Goal: Information Seeking & Learning: Learn about a topic

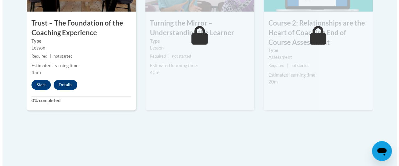
scroll to position [468, 0]
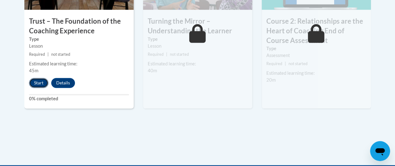
click at [41, 83] on button "Start" at bounding box center [38, 83] width 19 height 10
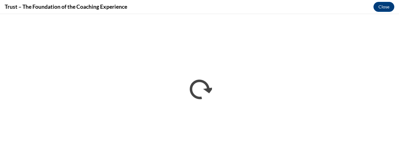
scroll to position [0, 0]
